Goal: Use online tool/utility: Utilize a website feature to perform a specific function

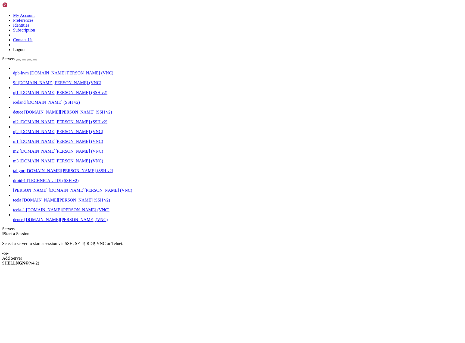
click at [23, 222] on span "deuce" at bounding box center [18, 219] width 10 height 5
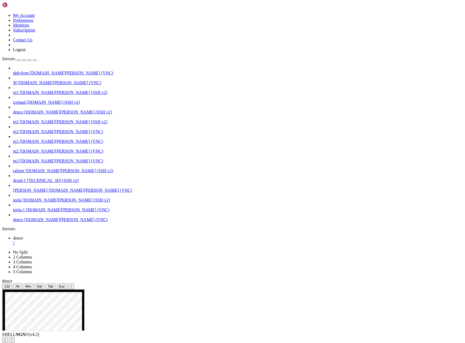
click at [35, 60] on icon "button" at bounding box center [35, 60] width 0 height 0
